Goal: Check status: Check status

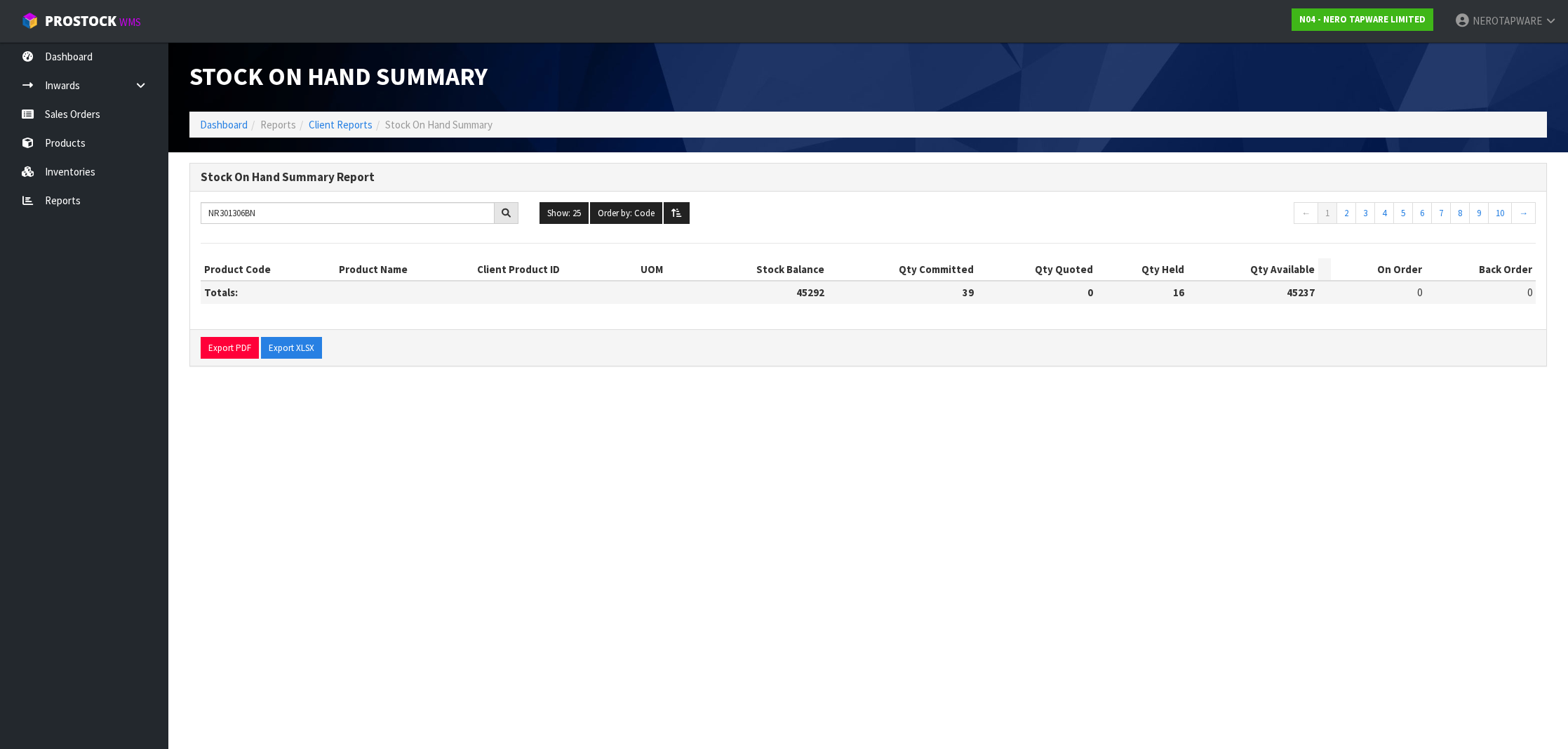
type input "NR301306BN"
click at [84, 116] on link "Sales Orders" at bounding box center [84, 114] width 169 height 29
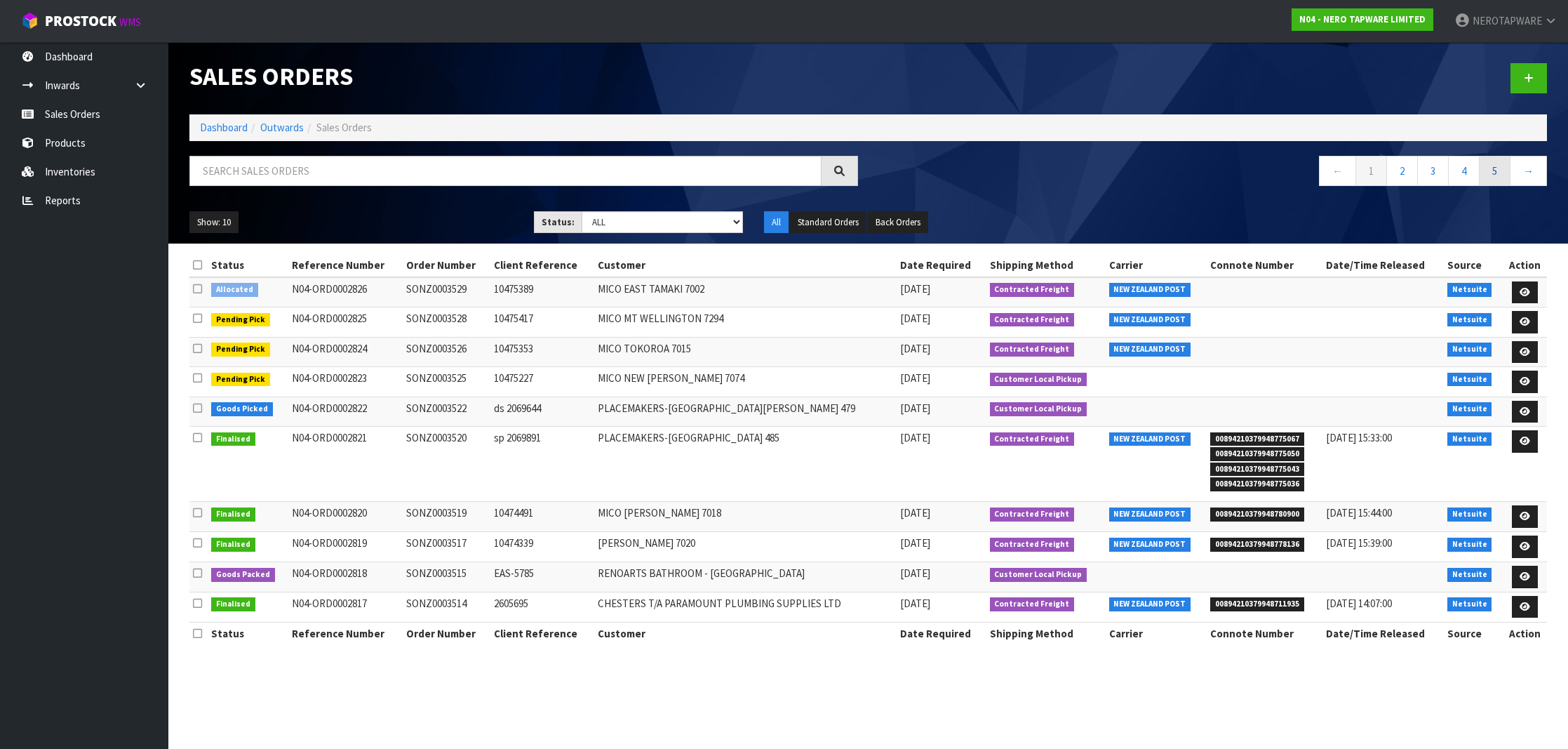
click at [1500, 176] on link "5" at bounding box center [1495, 171] width 32 height 30
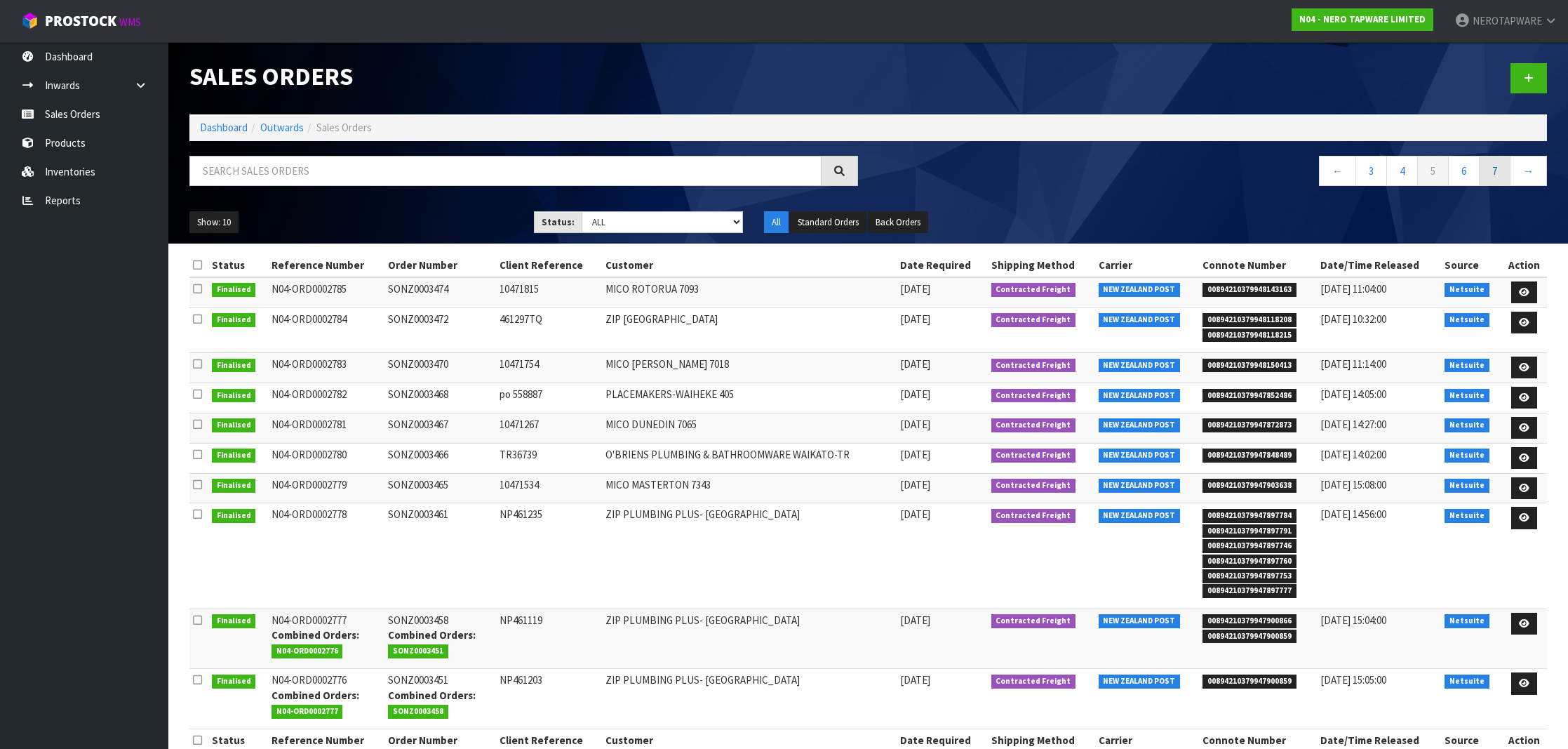
click at [1492, 175] on link "7" at bounding box center [1495, 171] width 32 height 30
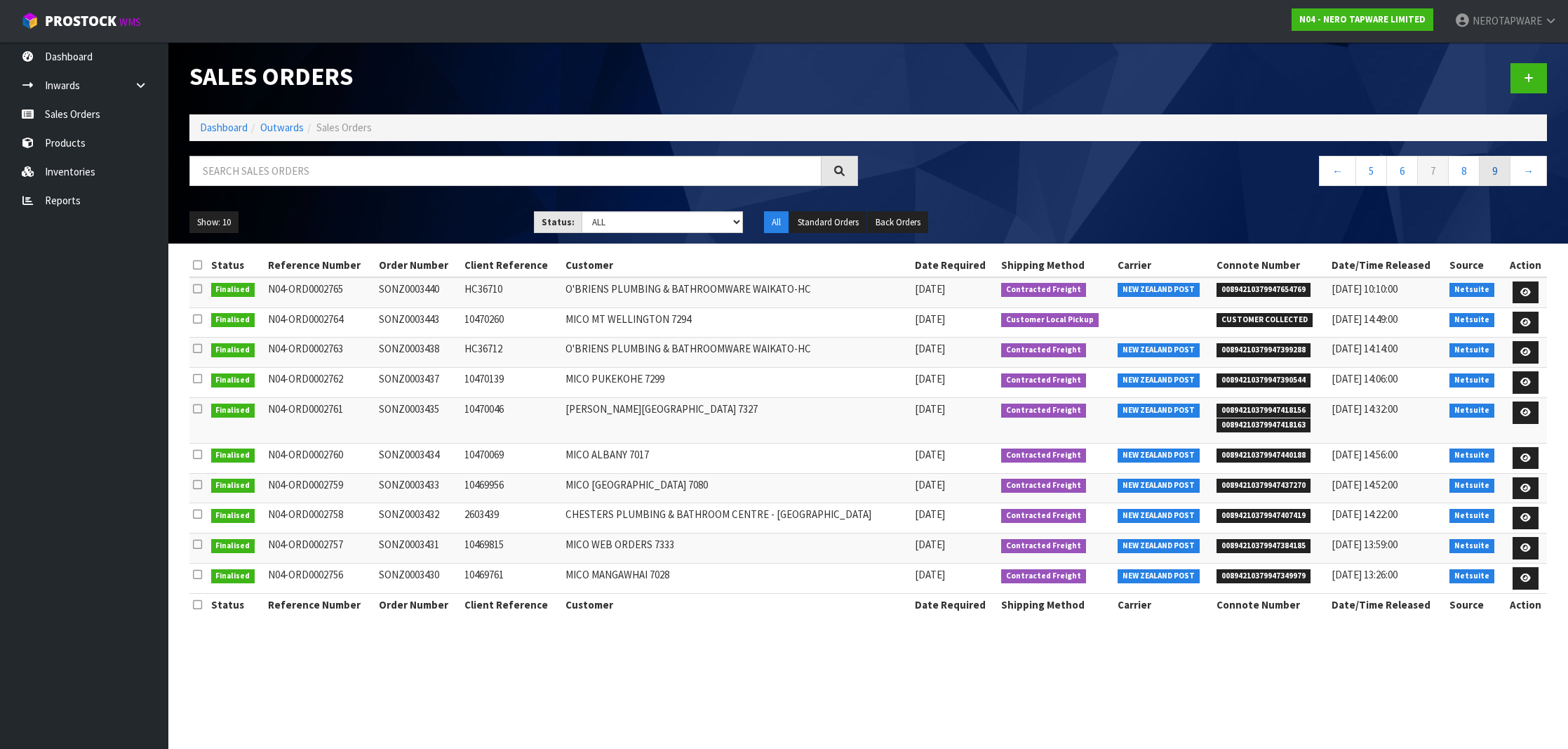
click at [1484, 175] on link "9" at bounding box center [1495, 171] width 32 height 30
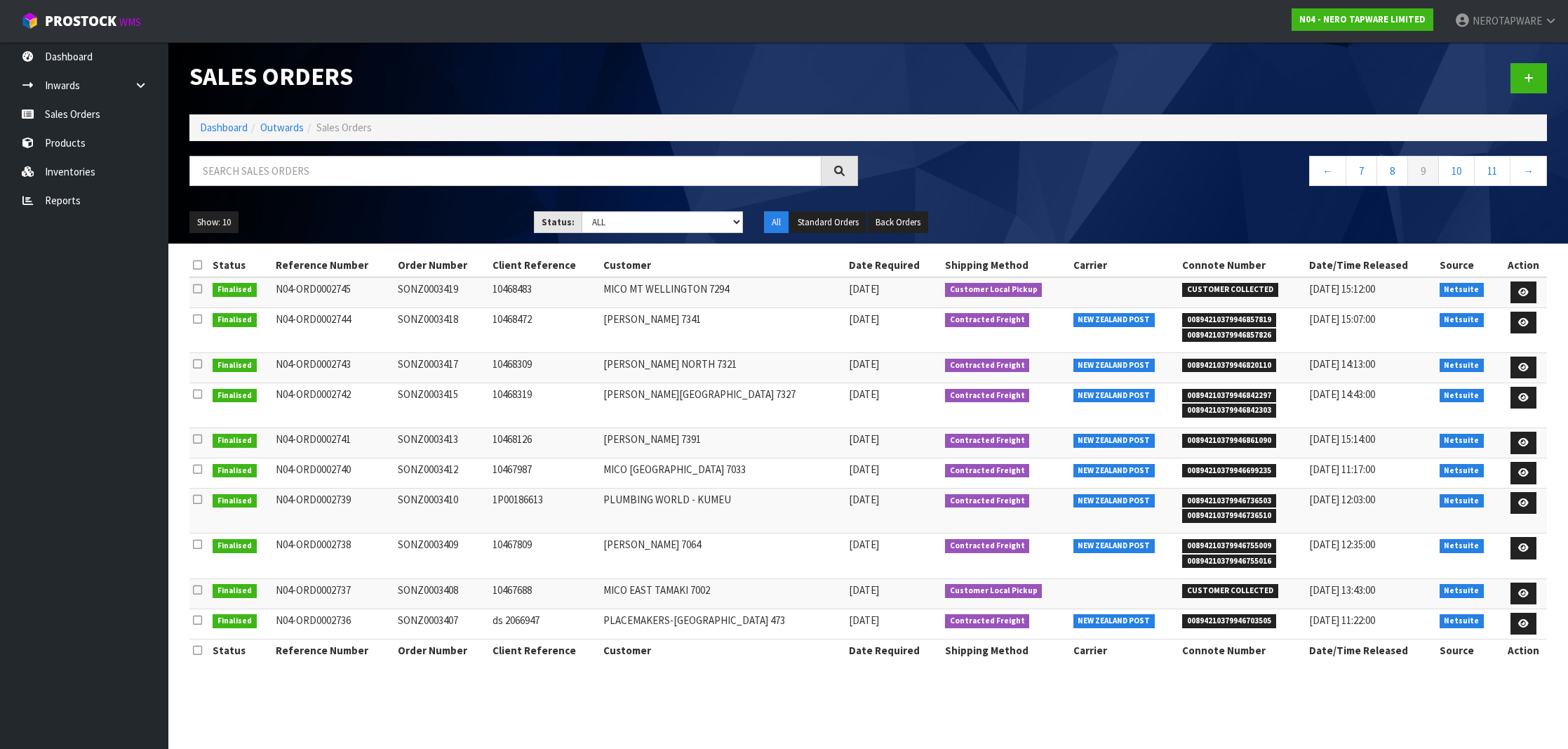
click at [442, 363] on td "SONZ0003417" at bounding box center [441, 367] width 94 height 30
copy td "SONZ0003417"
click at [1460, 176] on link "10" at bounding box center [1457, 171] width 36 height 30
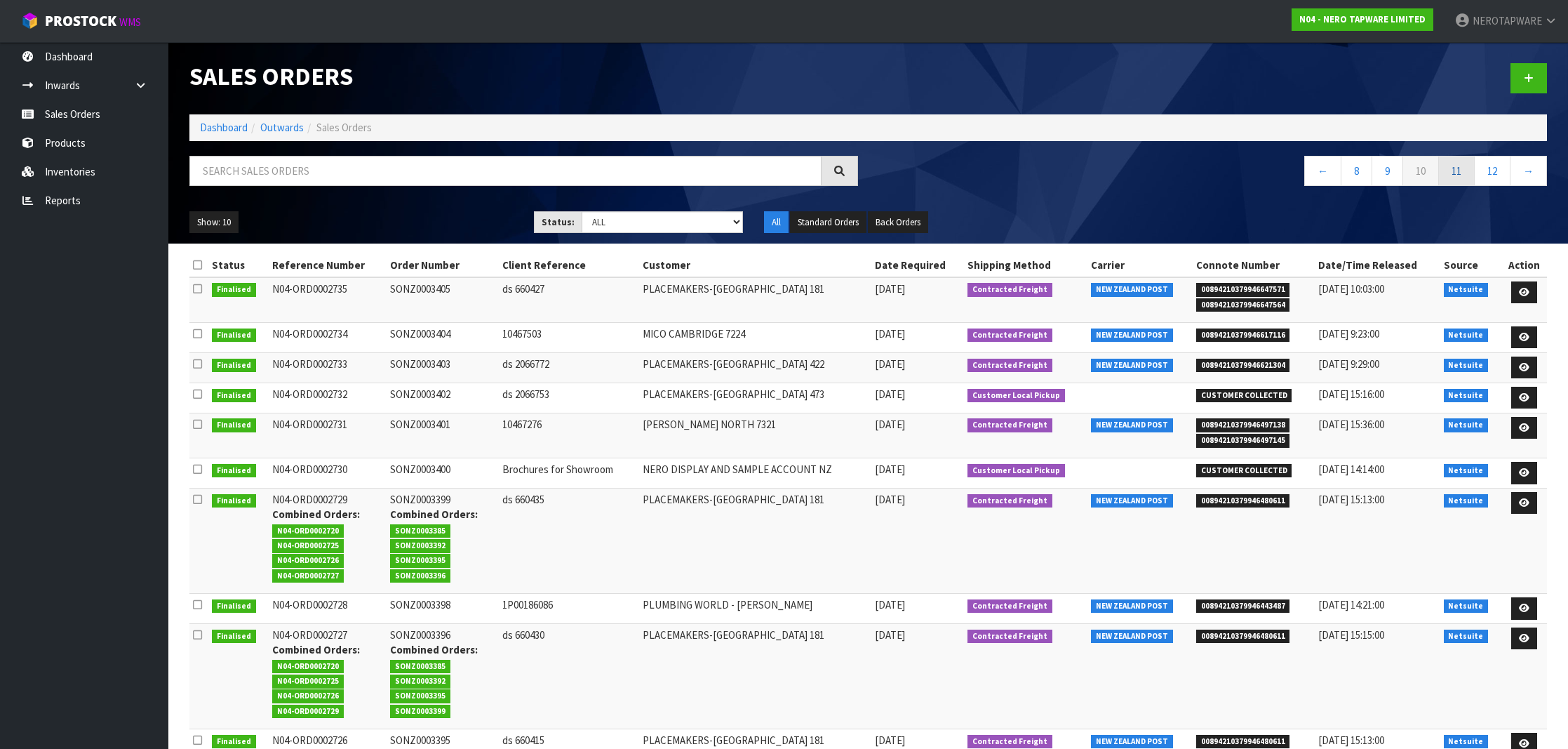
click at [1460, 181] on link "11" at bounding box center [1457, 171] width 36 height 30
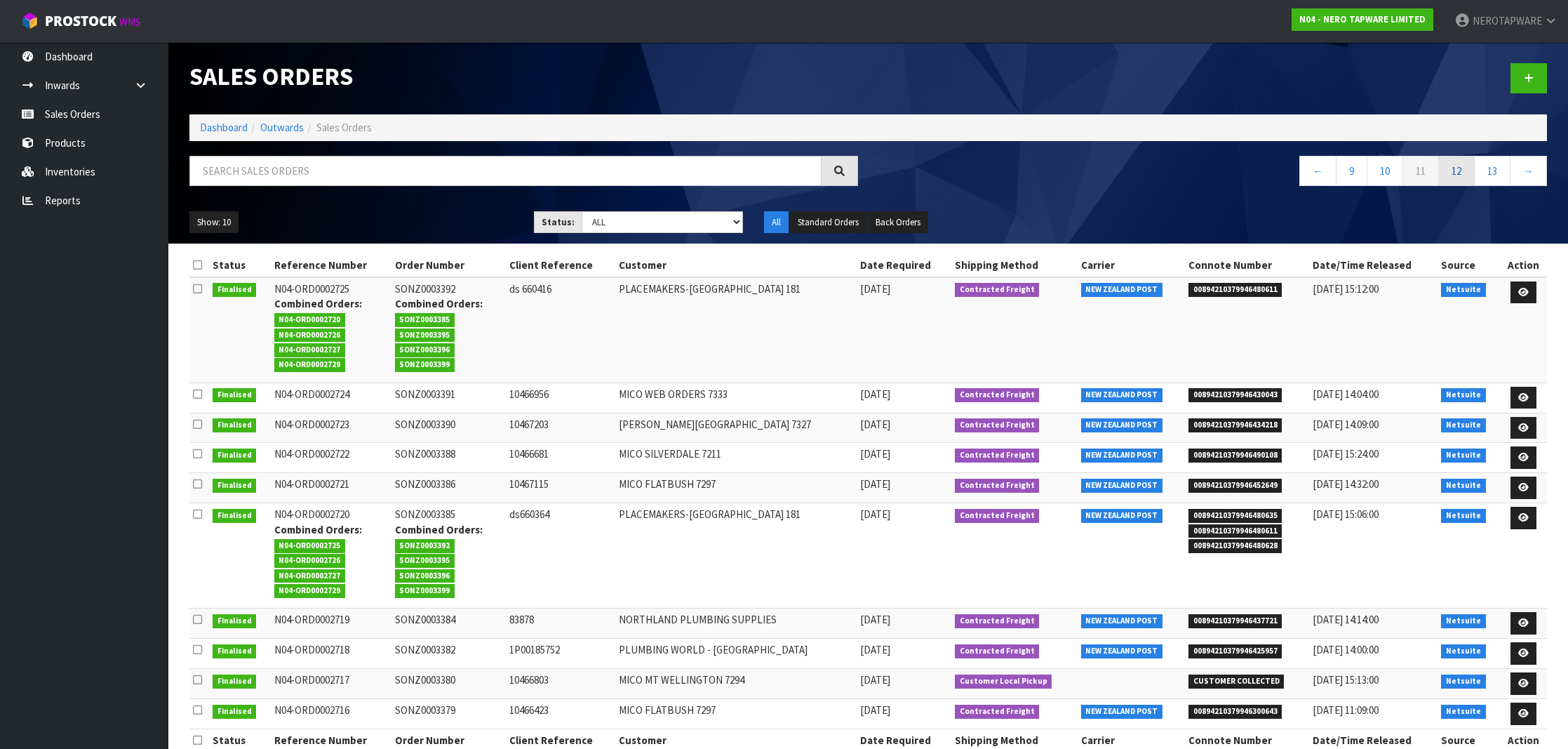
click at [1460, 172] on link "12" at bounding box center [1457, 171] width 36 height 30
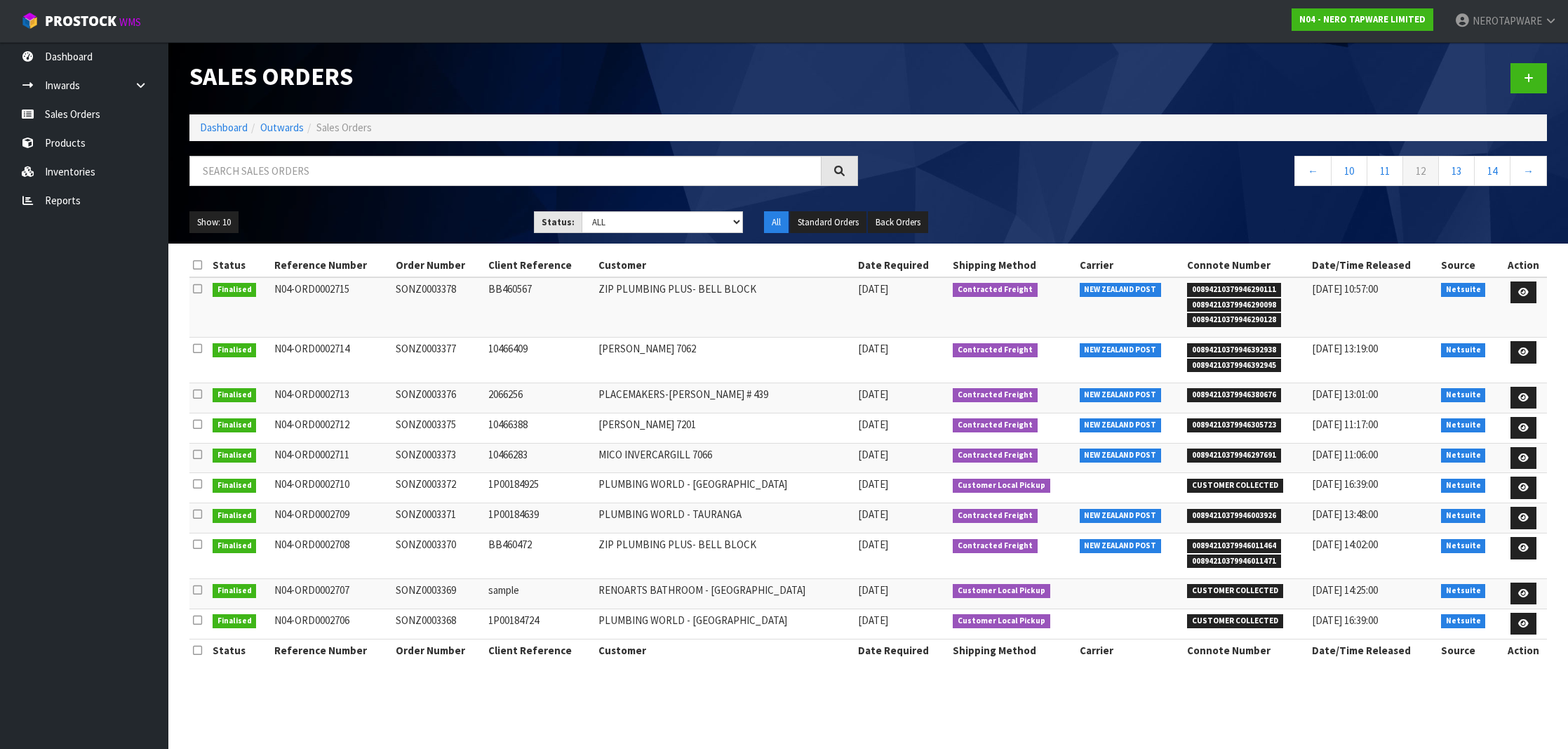
click at [1258, 512] on span "00894210379946003926" at bounding box center [1234, 516] width 94 height 14
copy span "00894210379946003926"
click at [444, 508] on td "SONZ0003371" at bounding box center [438, 519] width 93 height 30
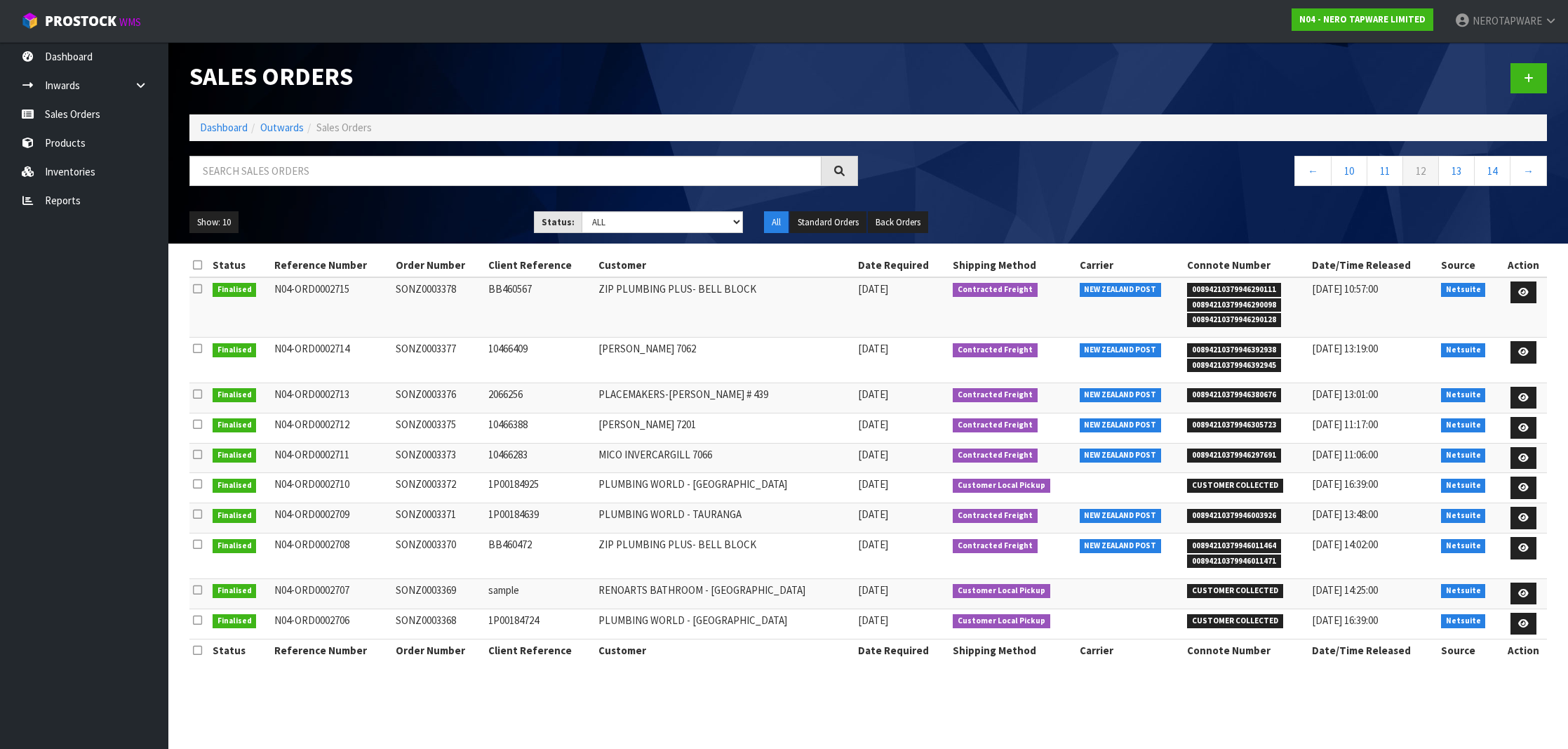
click at [444, 508] on td "SONZ0003371" at bounding box center [438, 519] width 93 height 30
copy td "SONZ0003371"
click at [1229, 512] on span "00894210379946003926" at bounding box center [1234, 516] width 94 height 14
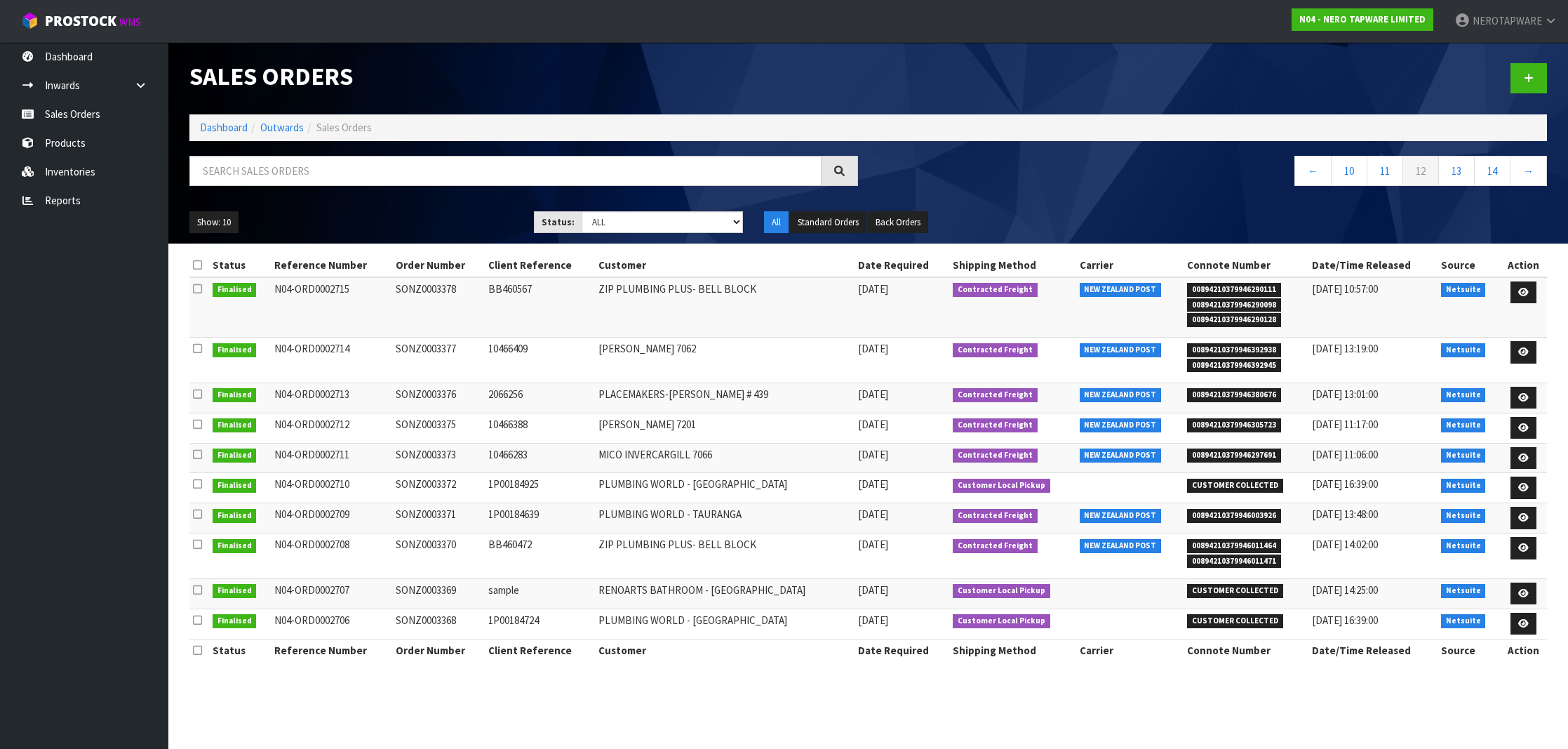
click at [1229, 512] on span "00894210379946003926" at bounding box center [1234, 516] width 94 height 14
copy span "00894210379946003926"
click at [435, 514] on td "SONZ0003371" at bounding box center [438, 519] width 93 height 30
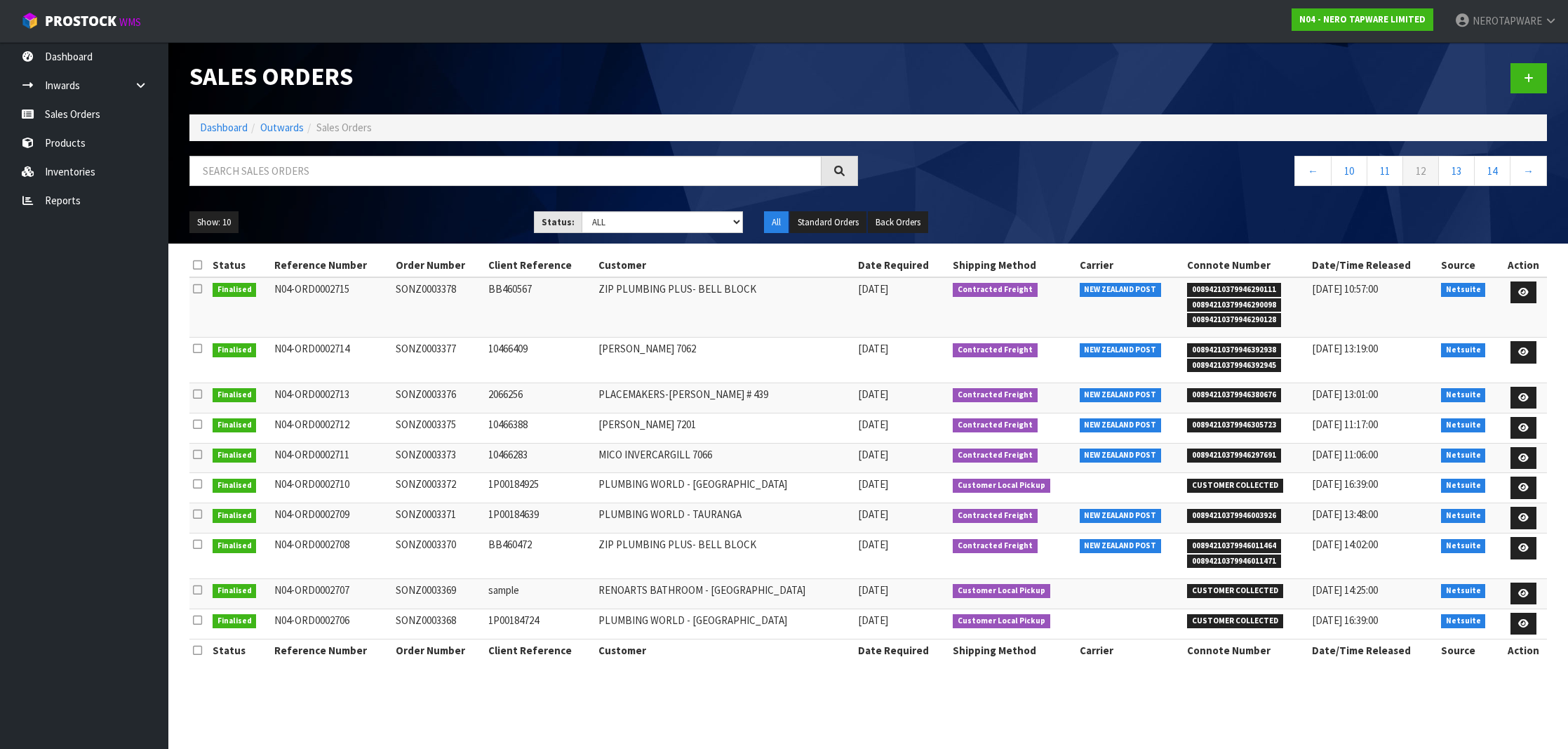
click at [435, 514] on td "SONZ0003371" at bounding box center [438, 519] width 93 height 30
copy td "SONZ0003371"
click at [1244, 540] on span "00894210379946011464" at bounding box center [1234, 546] width 94 height 14
copy span "00894210379946011464"
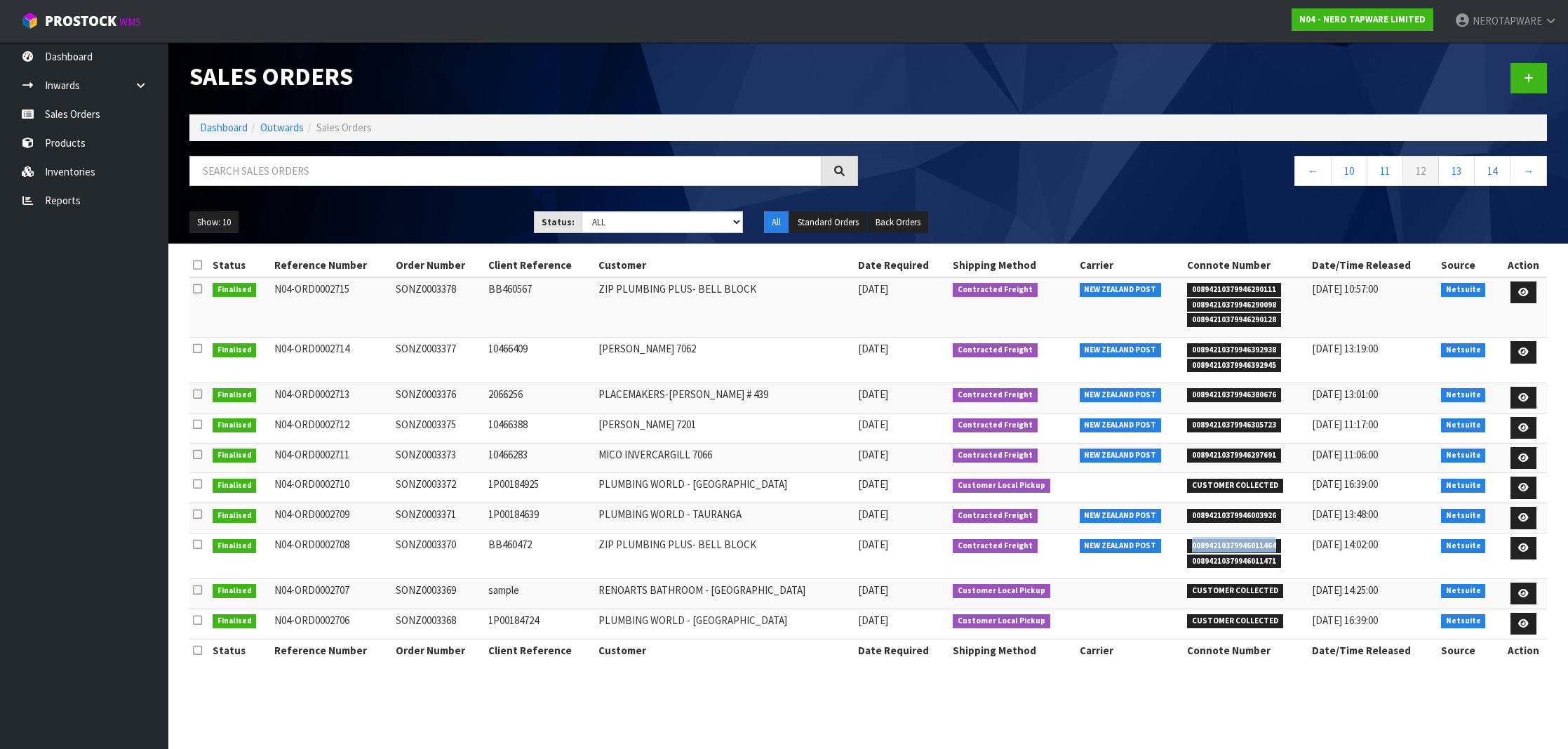
click at [451, 543] on td "SONZ0003370" at bounding box center [438, 556] width 93 height 45
copy td "SONZ0003370"
click at [1455, 169] on link "13" at bounding box center [1457, 171] width 36 height 30
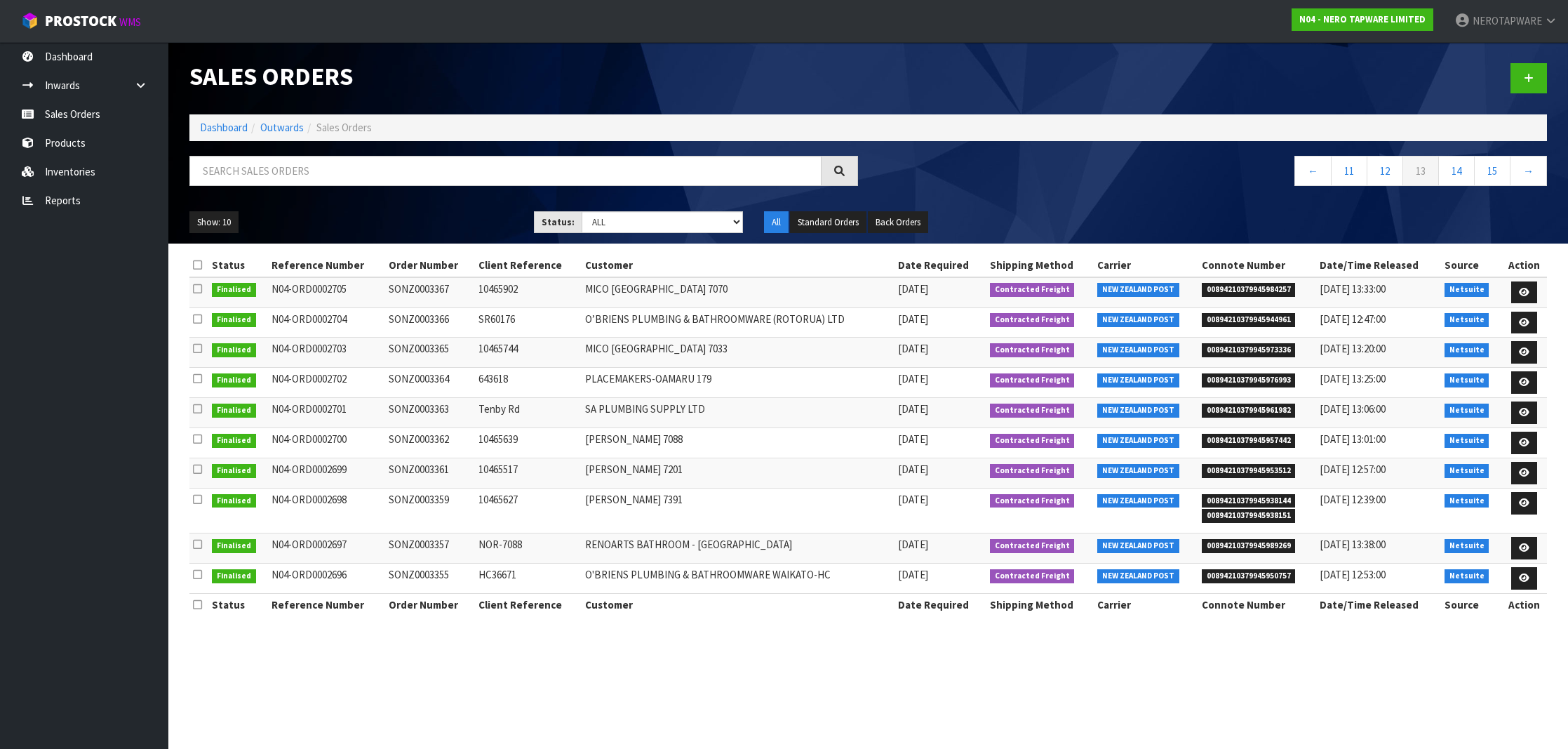
scroll to position [2, 0]
click at [1248, 288] on span "00894210379945984257" at bounding box center [1248, 290] width 94 height 14
copy span "00894210379945984257"
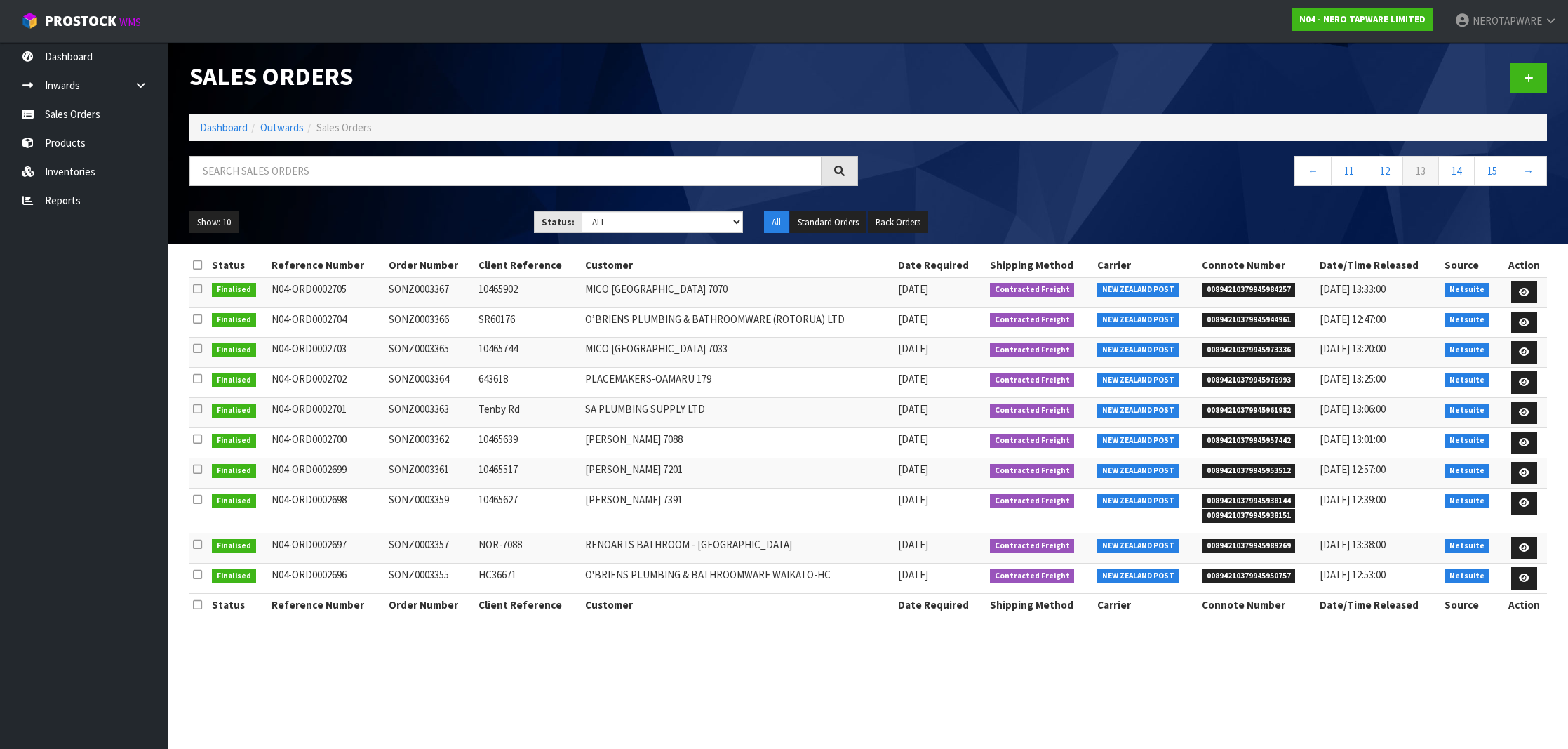
click at [426, 287] on td "SONZ0003367" at bounding box center [430, 292] width 90 height 30
copy td "SONZ0003367"
click at [1232, 314] on span "00894210379945944961" at bounding box center [1248, 320] width 94 height 14
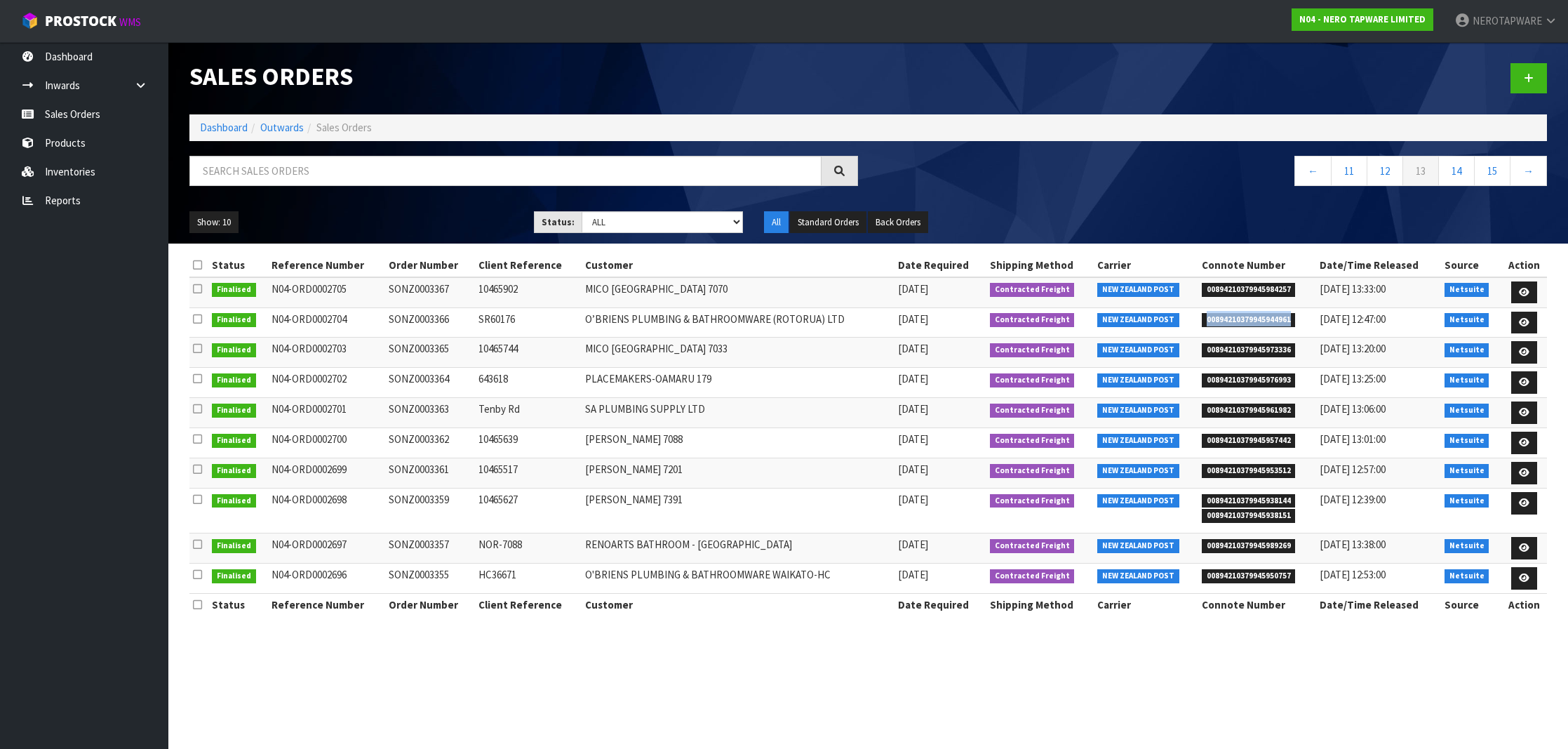
scroll to position [0, 1]
click at [409, 317] on td "SONZ0003366" at bounding box center [430, 322] width 90 height 30
click at [1254, 348] on span "00894210379945973336" at bounding box center [1248, 350] width 94 height 14
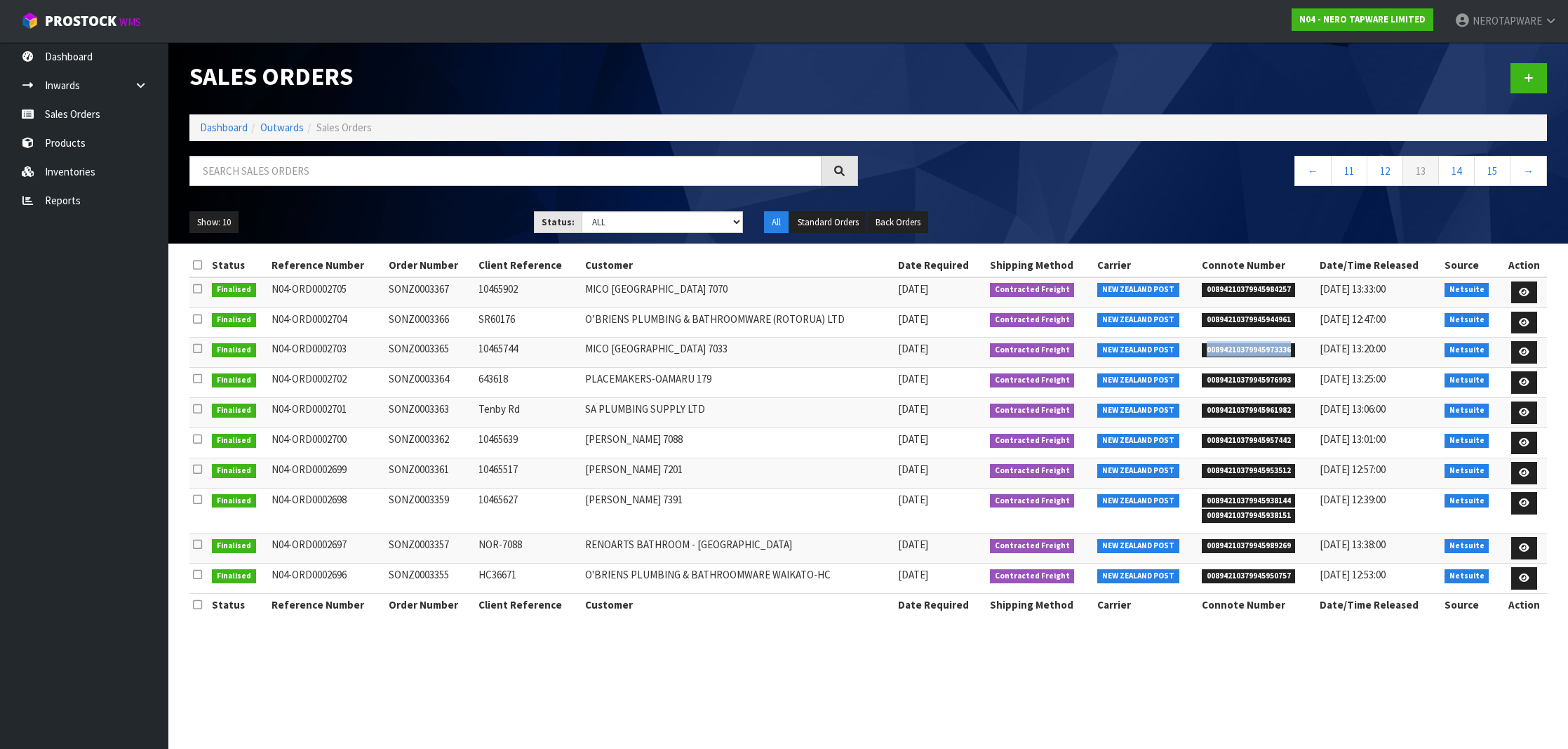
click at [1254, 348] on span "00894210379945973336" at bounding box center [1248, 350] width 94 height 14
click at [427, 348] on td "SONZ0003365" at bounding box center [430, 353] width 90 height 30
click at [1266, 373] on span "00894210379945976993" at bounding box center [1248, 380] width 94 height 14
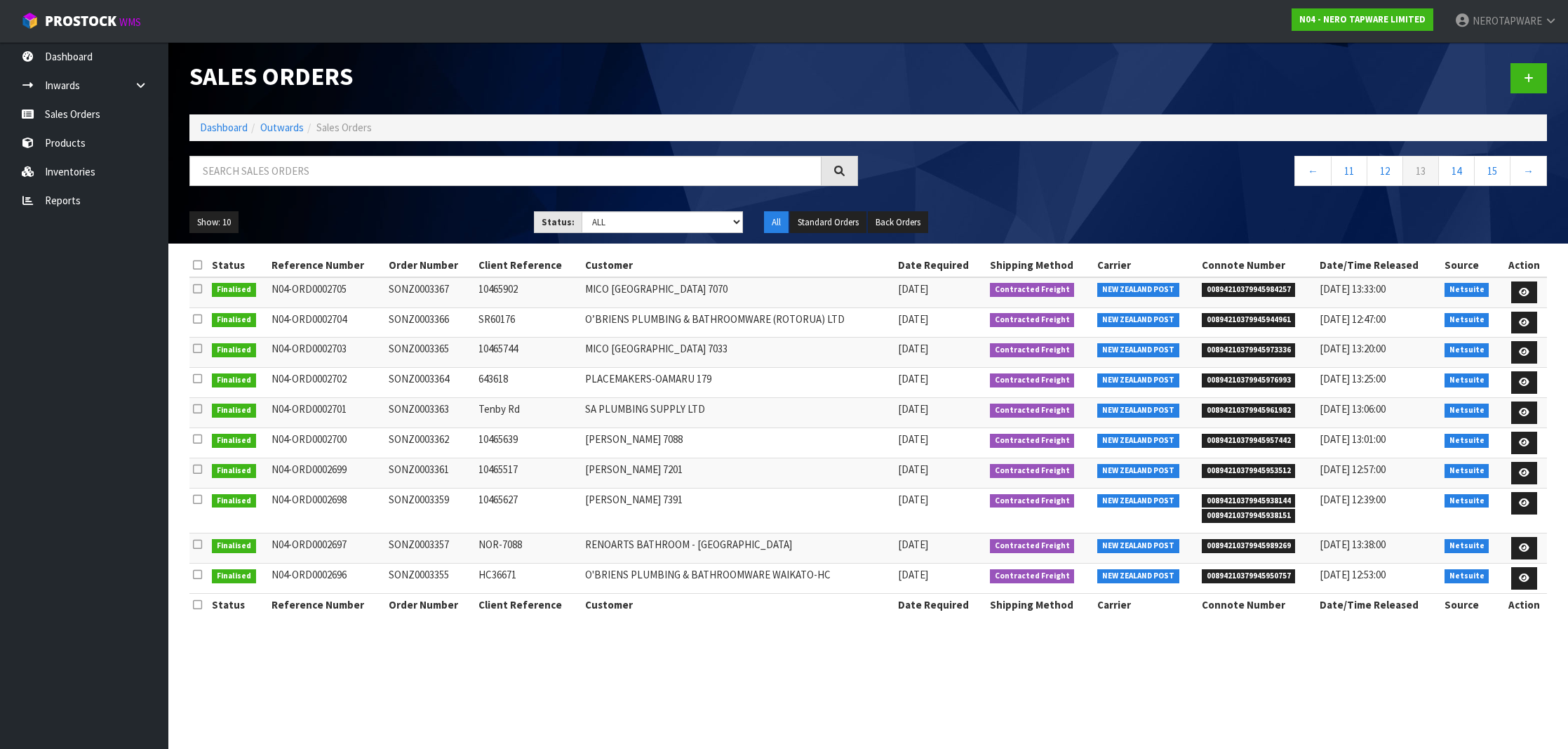
click at [417, 380] on td "SONZ0003364" at bounding box center [430, 383] width 90 height 30
click at [1264, 406] on span "00894210379945961982" at bounding box center [1248, 410] width 94 height 14
click at [419, 399] on td "SONZ0003363" at bounding box center [430, 413] width 90 height 30
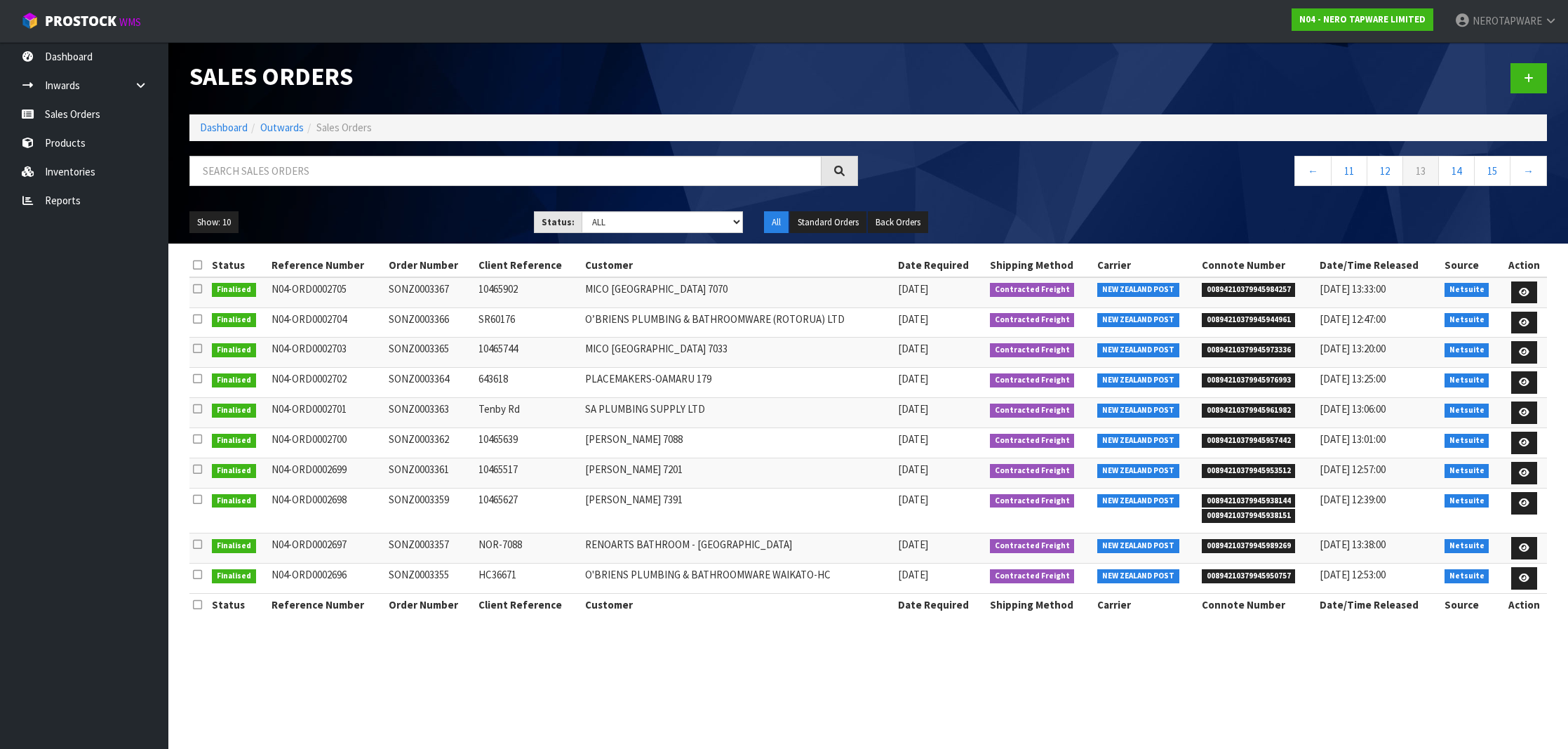
click at [419, 399] on td "SONZ0003363" at bounding box center [430, 413] width 90 height 30
click at [1249, 436] on span "00894210379945957442" at bounding box center [1248, 440] width 94 height 14
click at [440, 437] on td "SONZ0003362" at bounding box center [430, 443] width 90 height 30
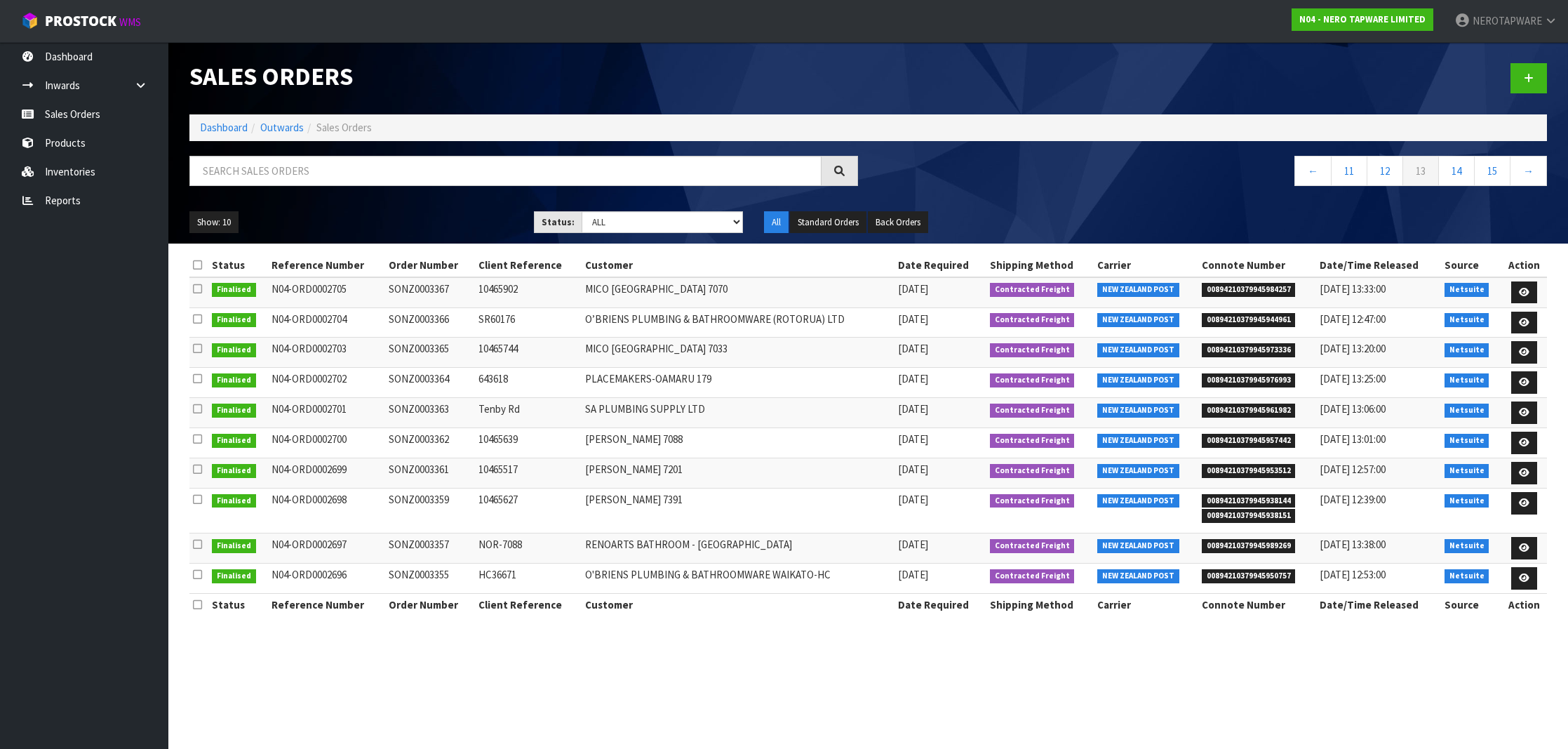
click at [1271, 470] on span "00894210379945953512" at bounding box center [1248, 470] width 94 height 14
click at [433, 471] on td "SONZ0003361" at bounding box center [430, 473] width 90 height 30
click at [1269, 497] on span "00894210379945938144" at bounding box center [1248, 501] width 94 height 14
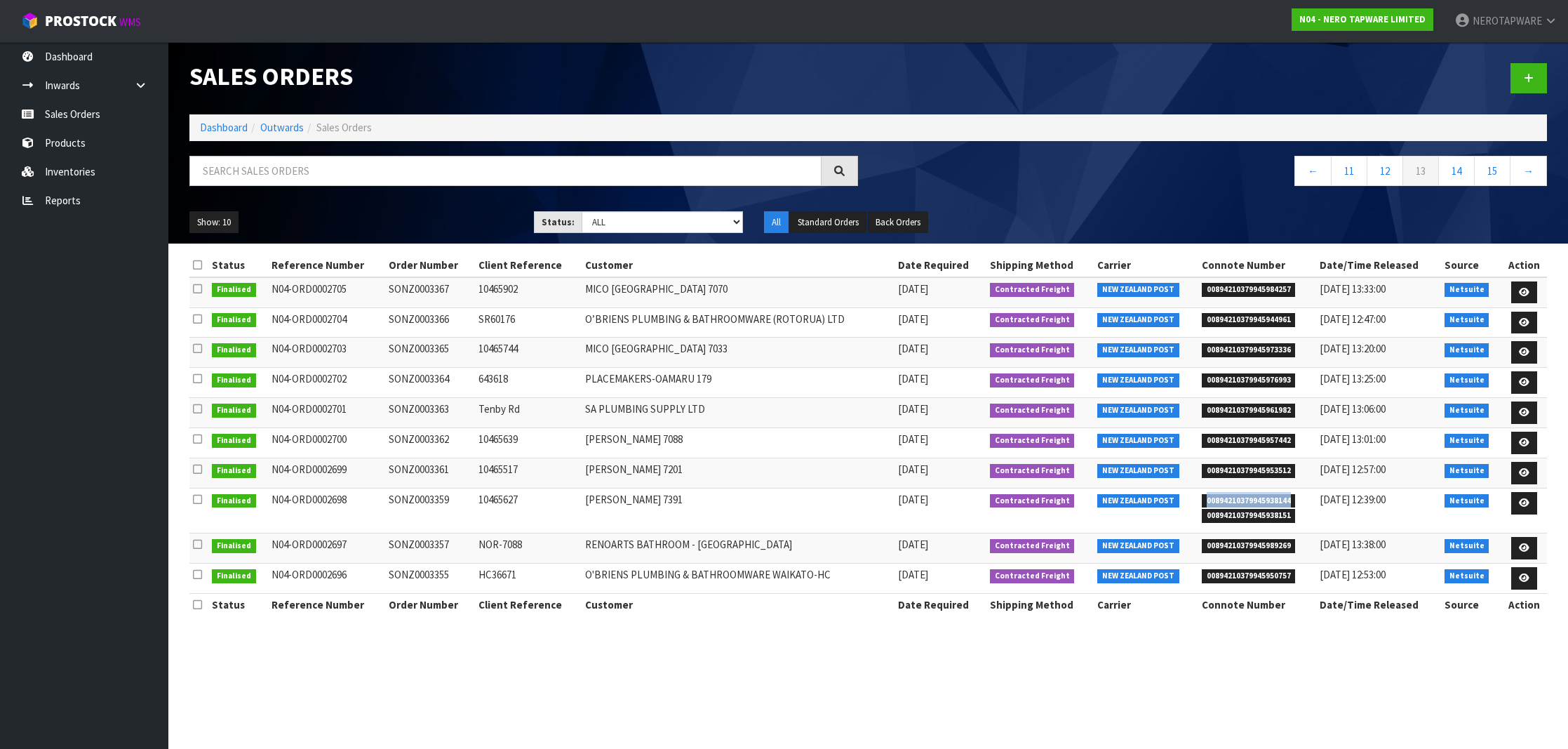
click at [1269, 497] on span "00894210379945938144" at bounding box center [1248, 501] width 94 height 14
click at [1267, 501] on span "00894210379945938144" at bounding box center [1248, 501] width 94 height 14
click at [432, 498] on td "SONZ0003359" at bounding box center [430, 511] width 90 height 45
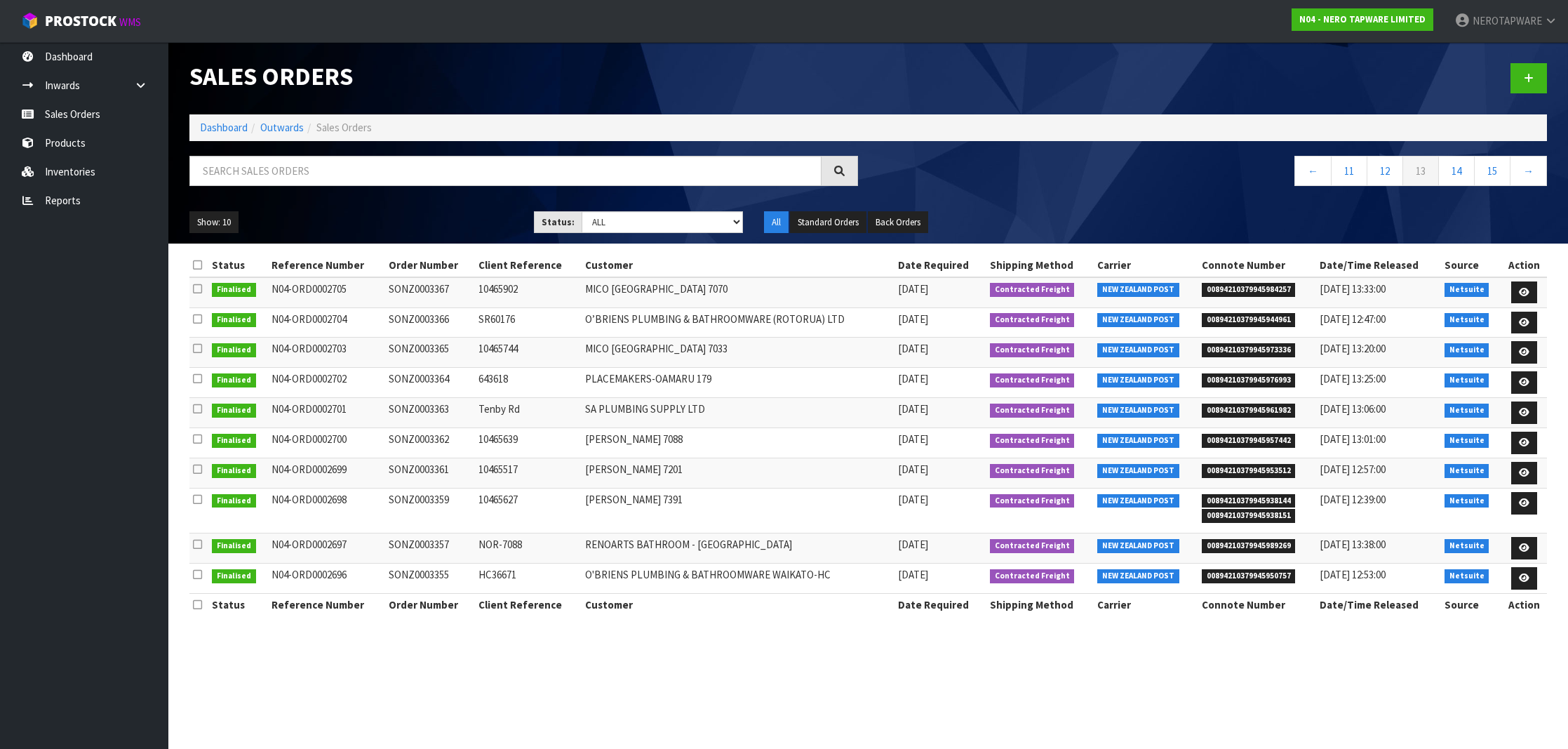
click at [432, 498] on td "SONZ0003359" at bounding box center [430, 511] width 90 height 45
click at [1269, 547] on span "00894210379945989269" at bounding box center [1248, 546] width 94 height 14
click at [425, 544] on td "SONZ0003357" at bounding box center [430, 549] width 90 height 30
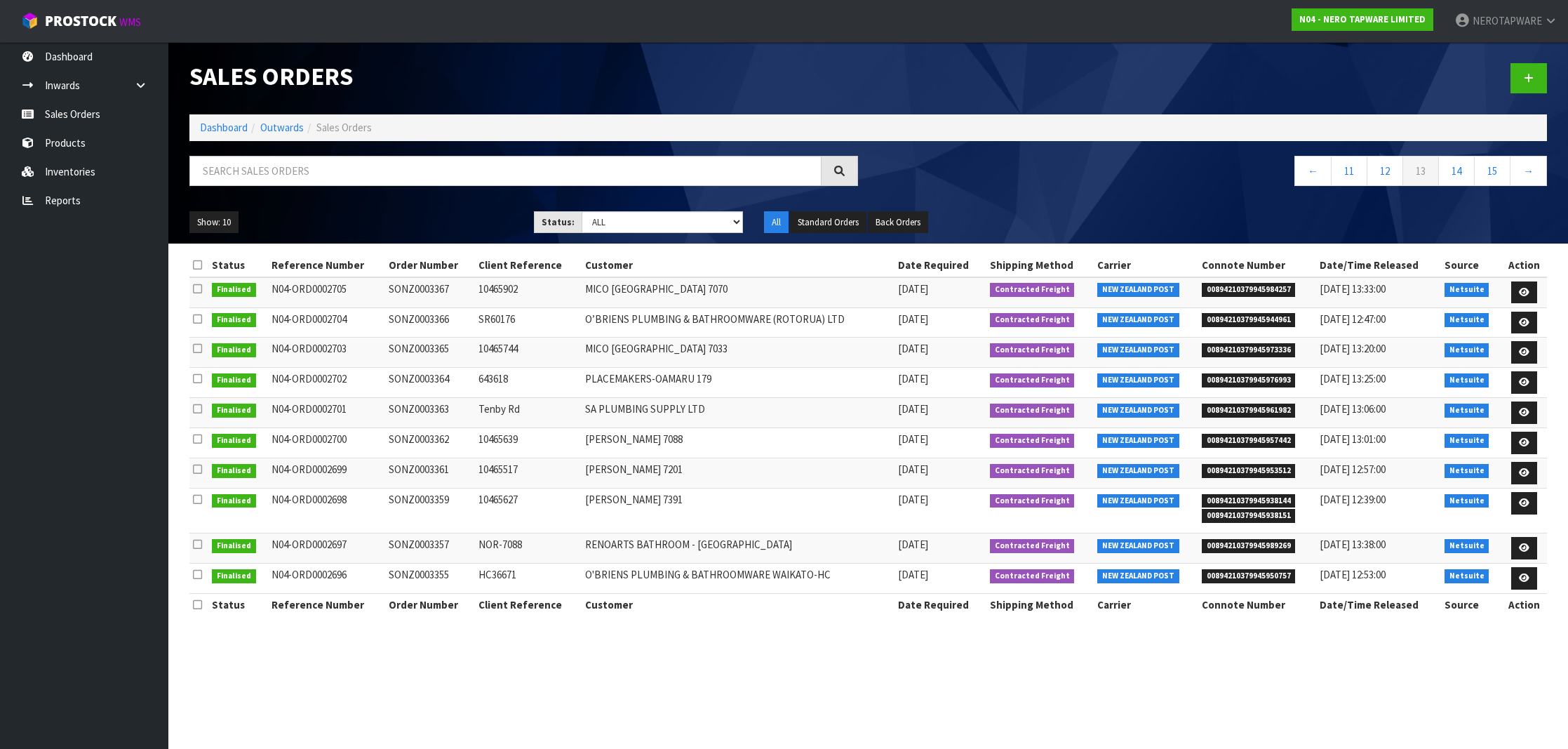
click at [1251, 577] on span "00894210379945950757" at bounding box center [1248, 576] width 94 height 14
click at [423, 576] on td "SONZ0003355" at bounding box center [430, 579] width 90 height 30
click at [60, 206] on link "Reports" at bounding box center [84, 200] width 169 height 29
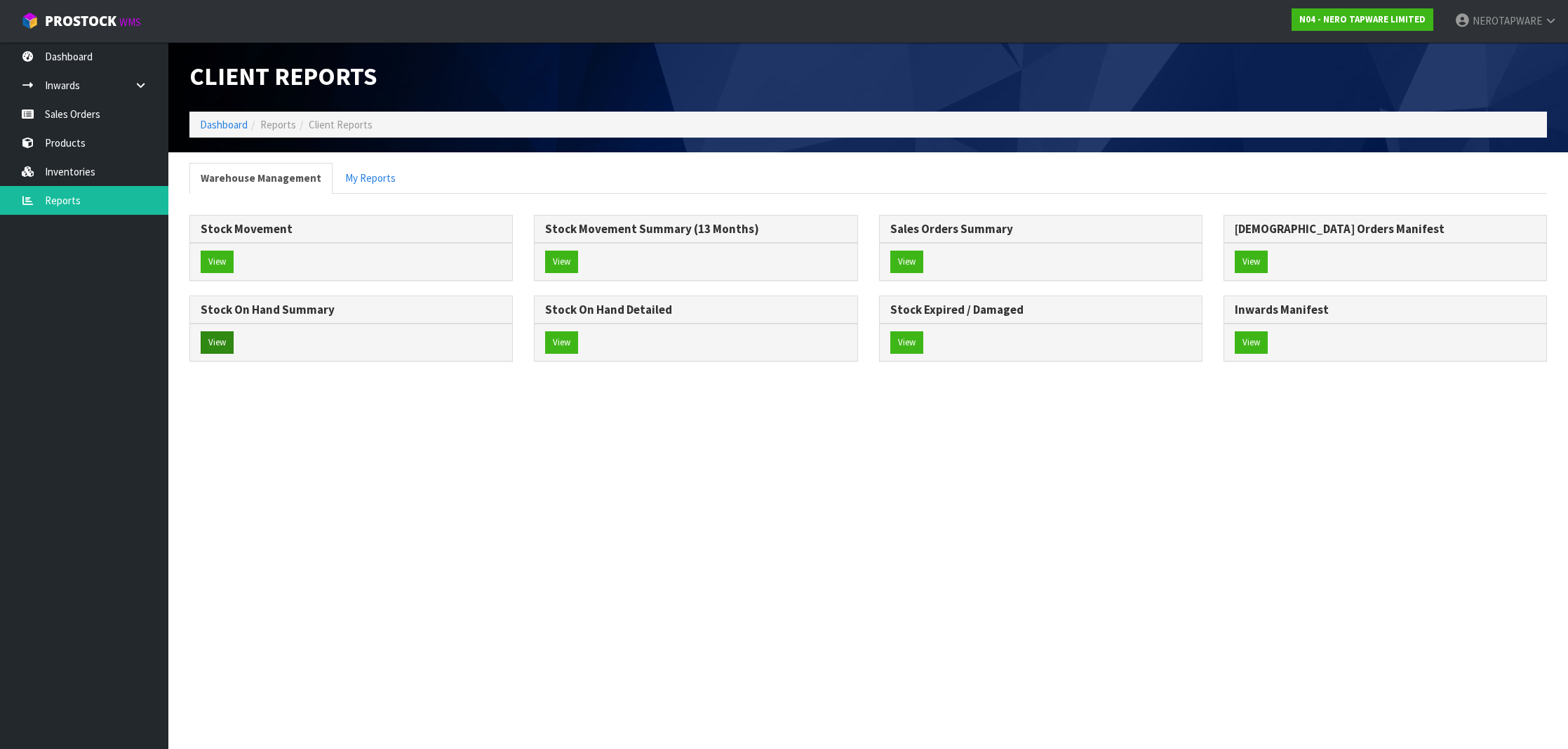
click at [217, 333] on button "View" at bounding box center [217, 343] width 33 height 23
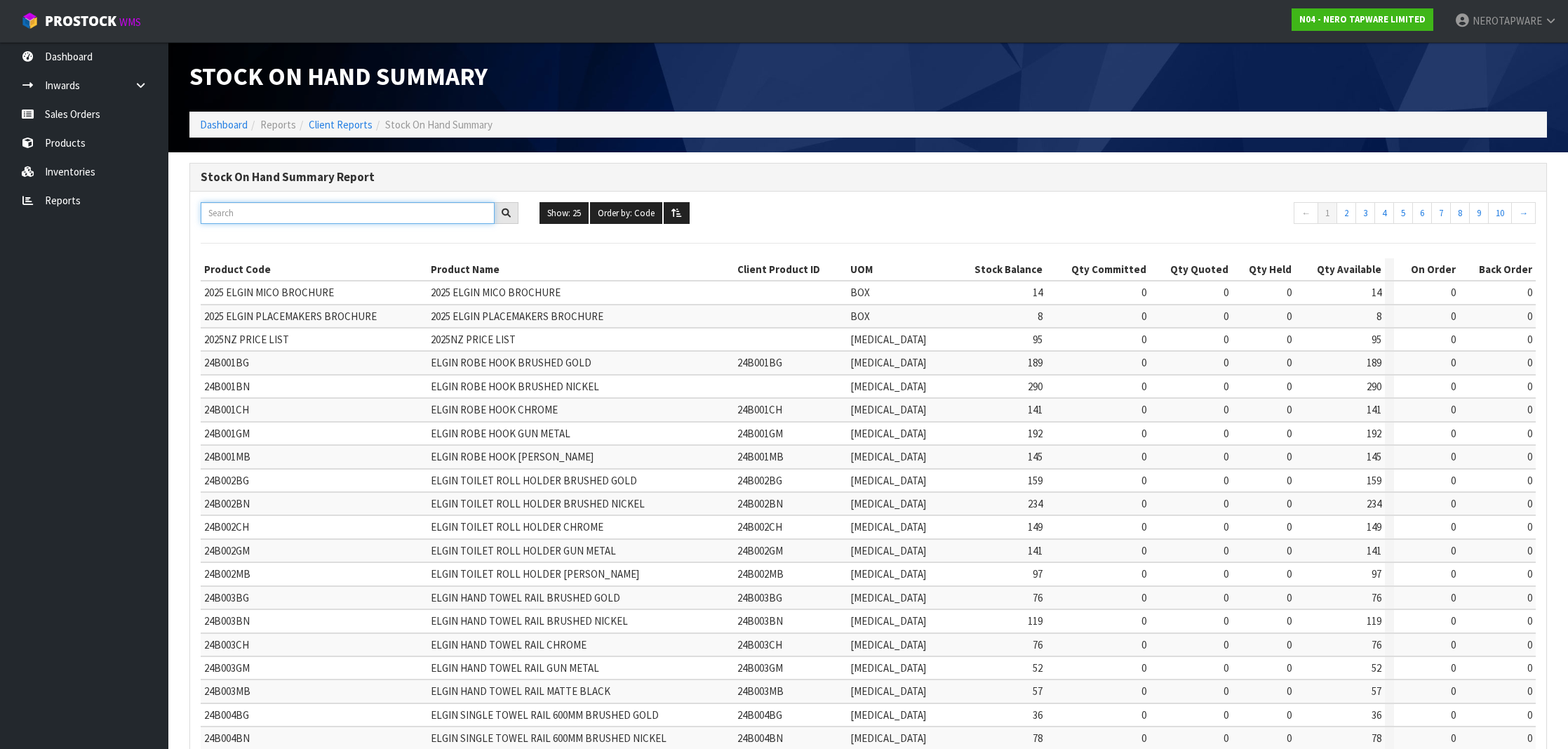
click at [286, 206] on input "text" at bounding box center [348, 213] width 294 height 22
paste input "NR232105dGM"
type input "NR232105dGM"
